Goal: Obtain resource: Download file/media

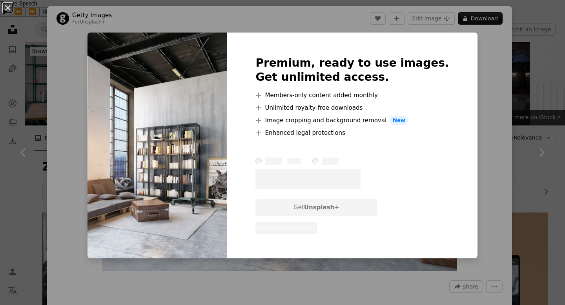
scroll to position [346, 0]
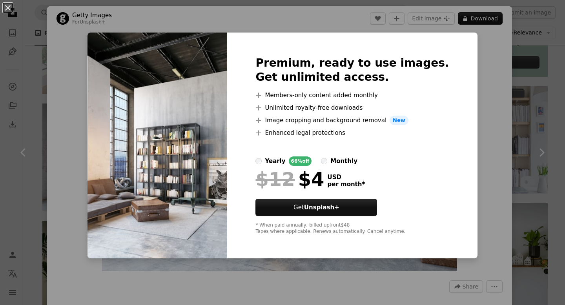
click at [335, 301] on div "An X shape Premium, ready to use images. Get unlimited access. A plus sign Memb…" at bounding box center [282, 152] width 565 height 305
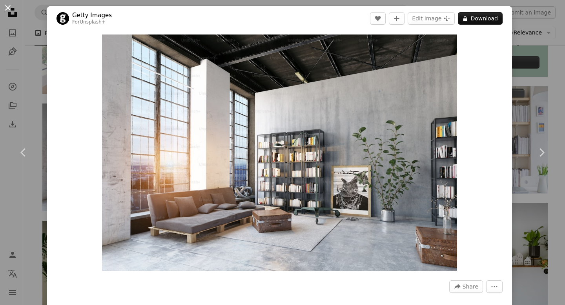
click at [8, 7] on button "An X shape" at bounding box center [7, 7] width 9 height 9
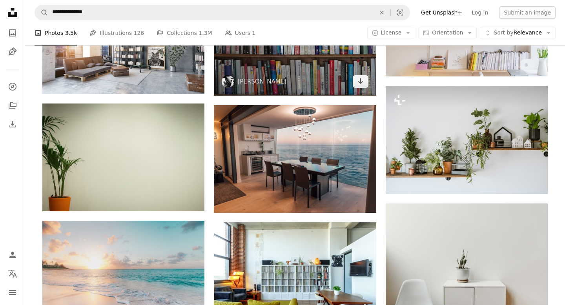
scroll to position [458, 0]
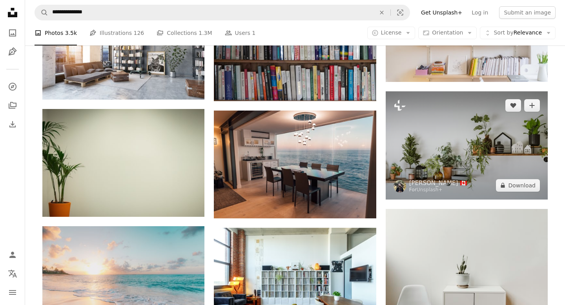
click at [444, 118] on img at bounding box center [467, 145] width 162 height 108
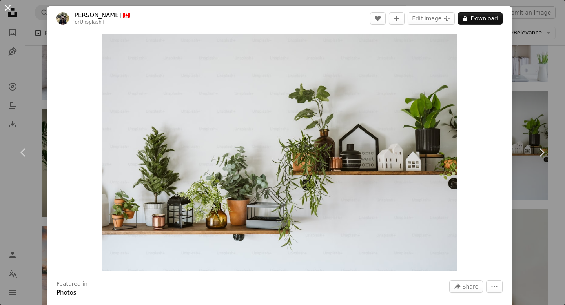
click at [8, 7] on button "An X shape" at bounding box center [7, 7] width 9 height 9
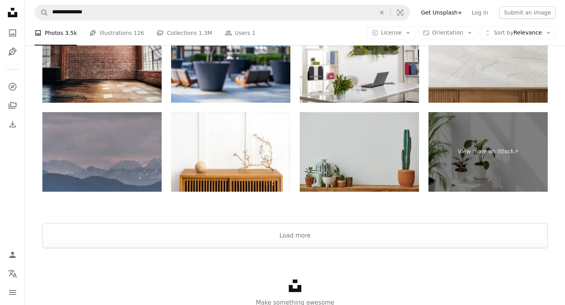
scroll to position [1191, 0]
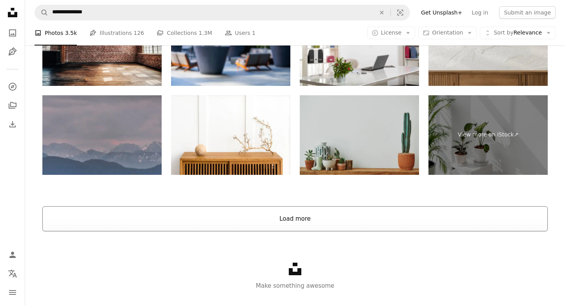
click at [286, 206] on button "Load more" at bounding box center [294, 218] width 505 height 25
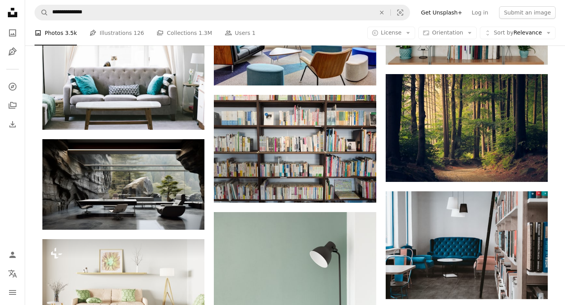
scroll to position [1909, 0]
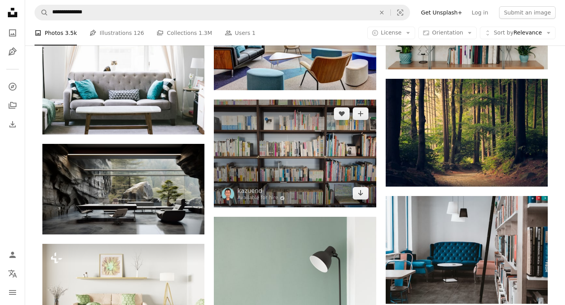
click at [296, 140] on img at bounding box center [295, 154] width 162 height 108
